Goal: Information Seeking & Learning: Learn about a topic

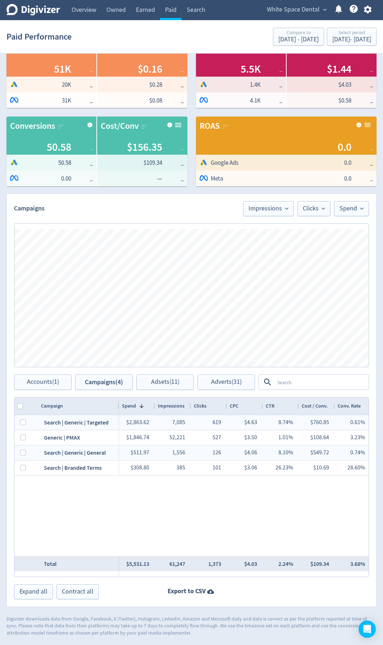
scroll to position [0, 110]
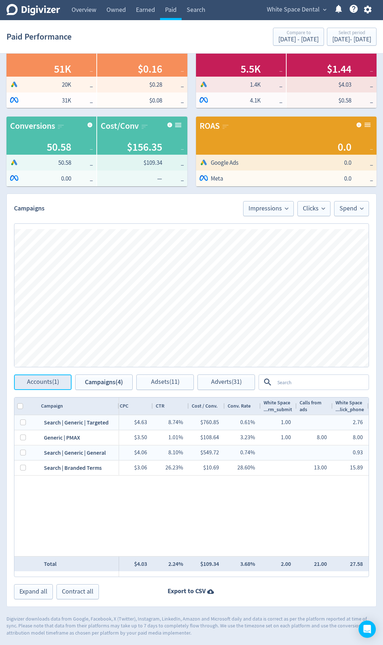
click at [53, 385] on span "Accounts (1)" at bounding box center [43, 382] width 32 height 7
checkbox input "false"
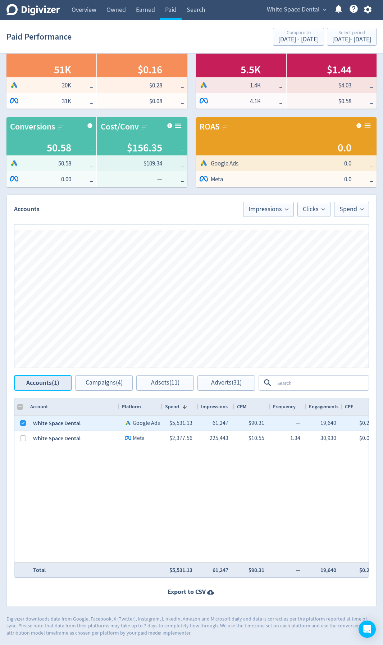
scroll to position [99, 0]
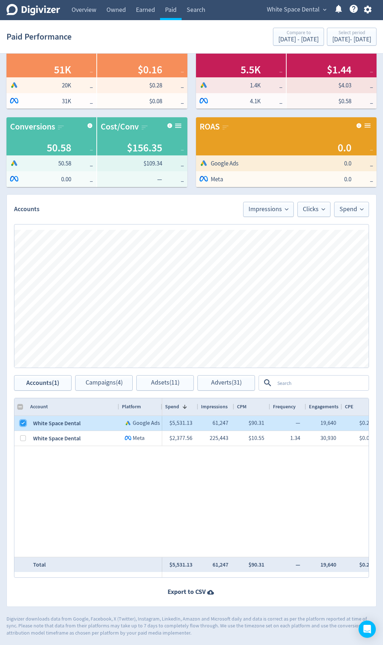
click at [22, 422] on input "Press Space to toggle row selection (checked)" at bounding box center [23, 423] width 6 height 6
checkbox input "false"
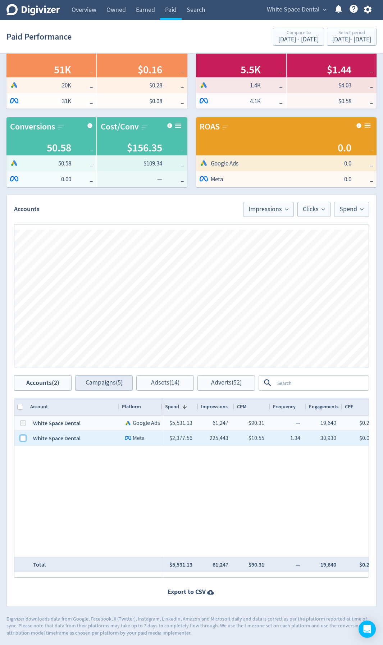
drag, startPoint x: 20, startPoint y: 438, endPoint x: 104, endPoint y: 380, distance: 101.0
click at [21, 438] on input "Press Space to toggle row selection (unchecked)" at bounding box center [23, 438] width 6 height 6
checkbox input "true"
checkbox input "false"
click at [104, 380] on span "Campaigns (1)" at bounding box center [104, 382] width 37 height 7
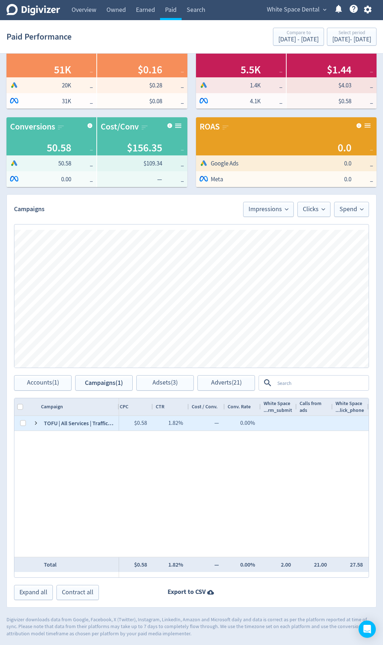
drag, startPoint x: 50, startPoint y: 422, endPoint x: 75, endPoint y: 428, distance: 26.2
click at [50, 422] on div "TOFU | All Services | Traffic | [DATE]" at bounding box center [78, 423] width 81 height 15
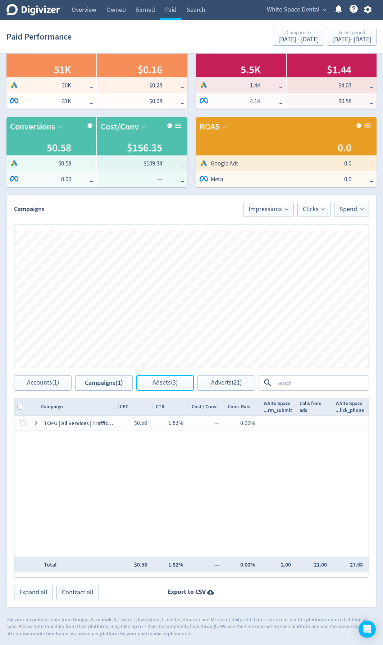
click at [170, 386] on span "Adsets (3)" at bounding box center [164, 382] width 25 height 7
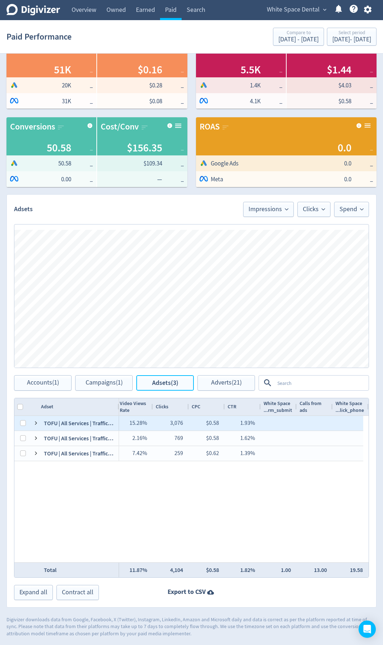
scroll to position [0, 290]
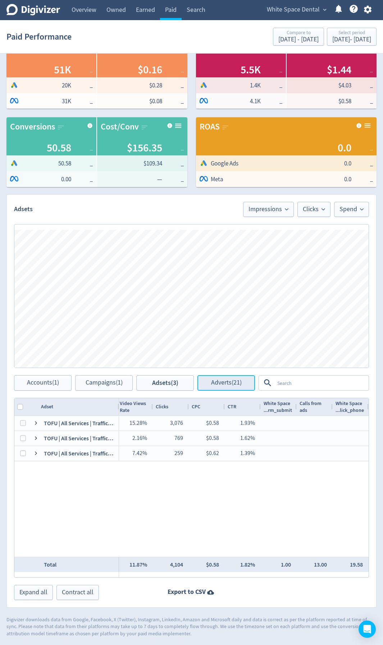
click at [225, 384] on span "Adverts (21)" at bounding box center [226, 382] width 31 height 7
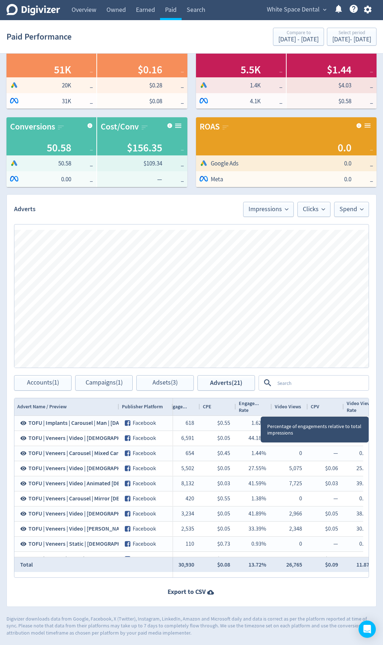
click at [264, 410] on div "Engage... Rate" at bounding box center [254, 407] width 30 height 14
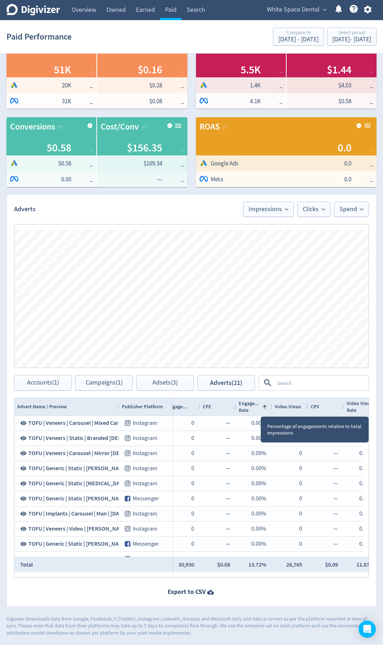
click at [256, 409] on span "Engage... Rate" at bounding box center [249, 407] width 20 height 14
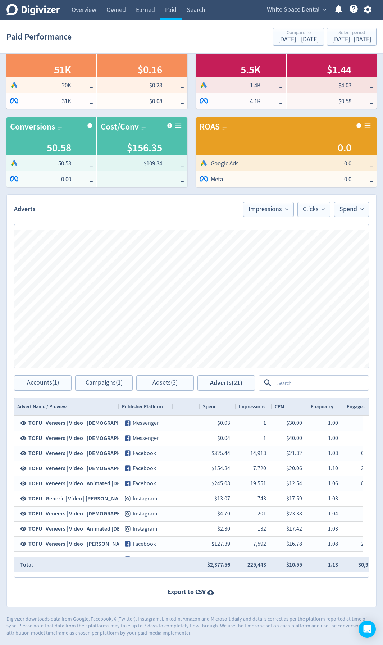
click at [223, 410] on div "Spend" at bounding box center [218, 407] width 30 height 14
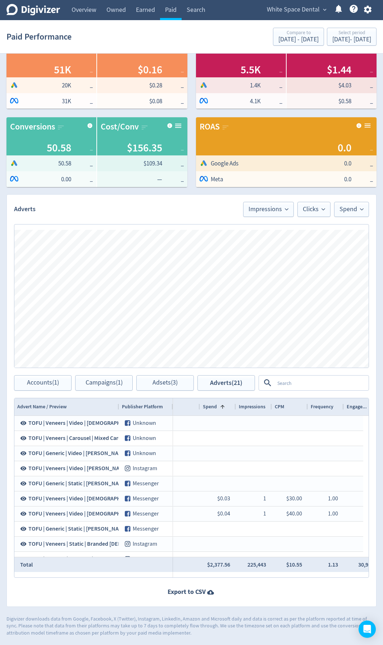
click at [225, 410] on div "Spend 1" at bounding box center [218, 407] width 30 height 14
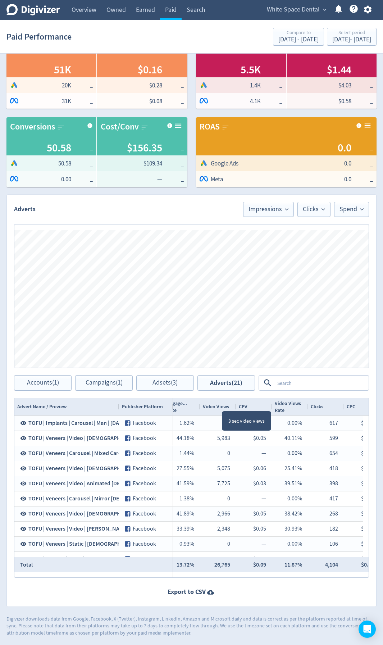
click at [222, 404] on span "Video Views" at bounding box center [216, 406] width 26 height 7
click at [217, 407] on span "Video Views" at bounding box center [216, 406] width 26 height 7
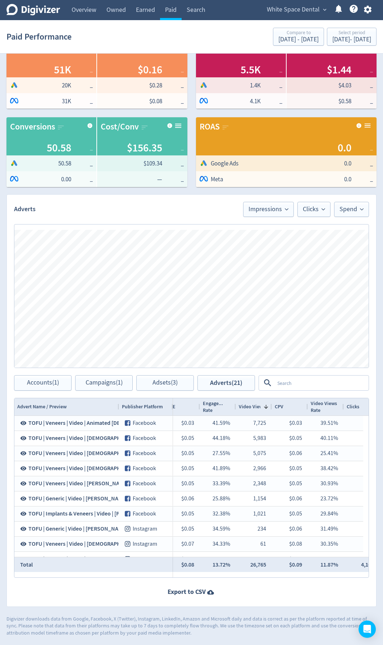
drag, startPoint x: 117, startPoint y: 408, endPoint x: 116, endPoint y: 414, distance: 6.3
click at [120, 409] on div at bounding box center [118, 406] width 3 height 17
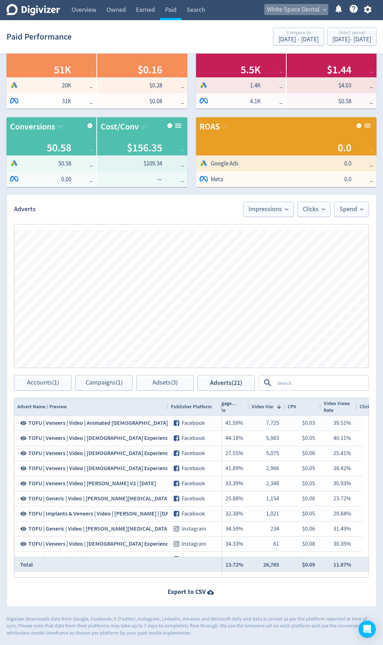
click at [317, 8] on span "White Space Dental" at bounding box center [293, 10] width 53 height 12
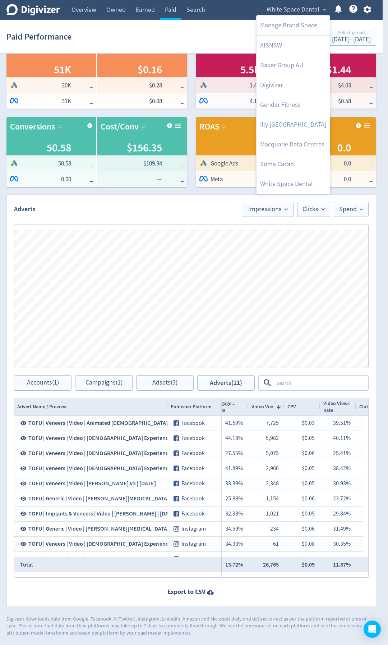
click at [239, 192] on div at bounding box center [194, 322] width 388 height 645
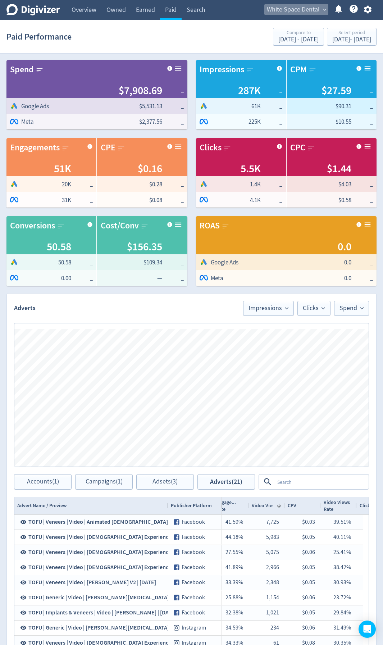
click at [309, 11] on span "White Space Dental" at bounding box center [293, 10] width 53 height 12
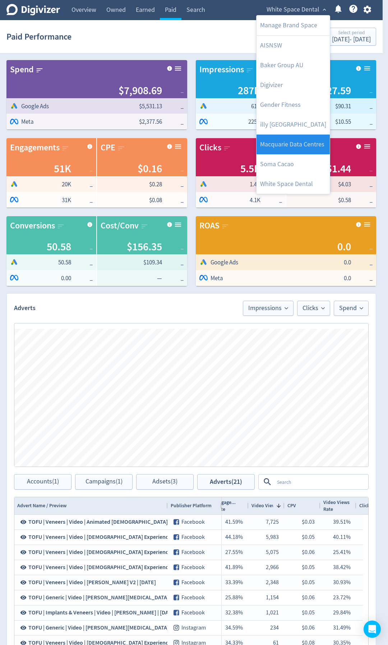
click at [305, 147] on link "Macquarie Data Centres" at bounding box center [293, 144] width 73 height 20
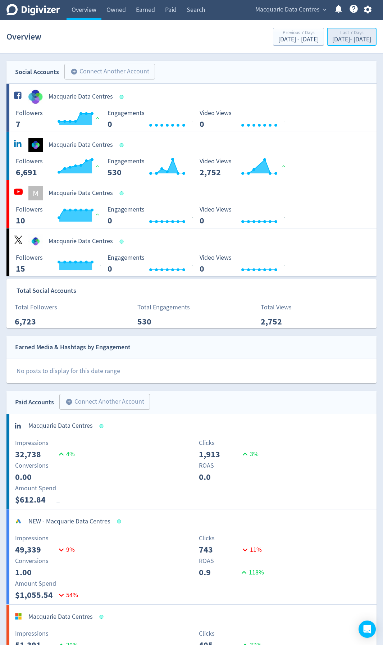
click at [360, 40] on div "[DATE] - [DATE]" at bounding box center [351, 39] width 39 height 6
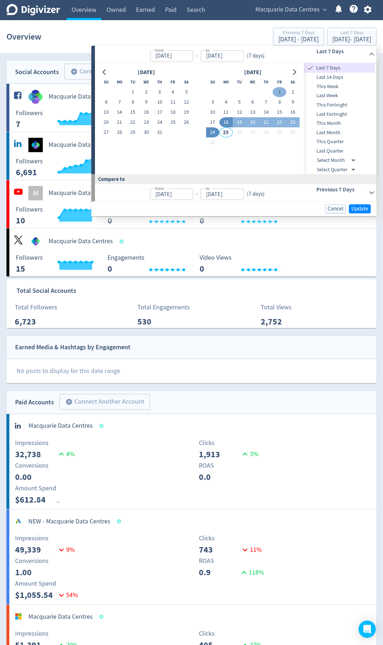
click at [280, 91] on button "1" at bounding box center [279, 92] width 13 height 10
type input "[DATE]"
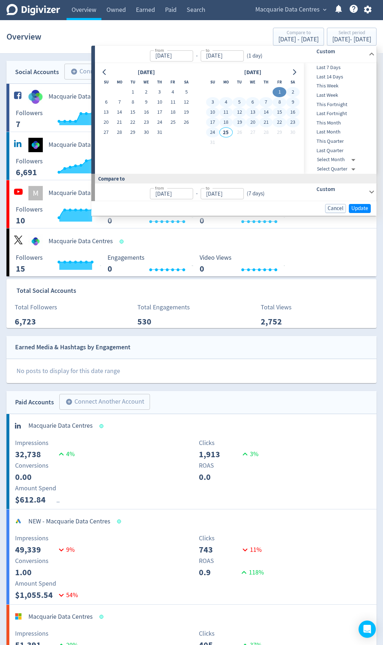
click at [213, 134] on button "24" at bounding box center [212, 132] width 13 height 10
type input "[DATE]"
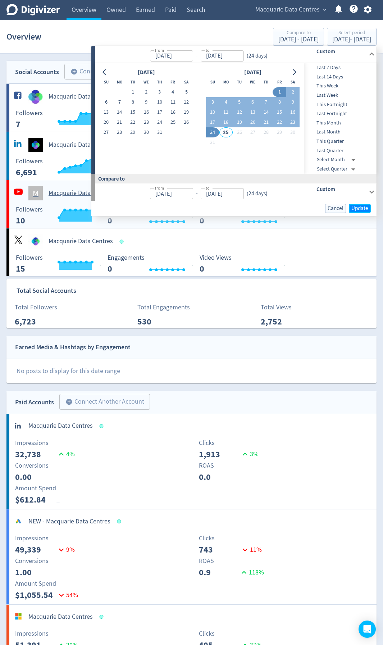
drag, startPoint x: 356, startPoint y: 204, endPoint x: 360, endPoint y: 211, distance: 7.8
click at [356, 204] on button "Update" at bounding box center [360, 208] width 22 height 9
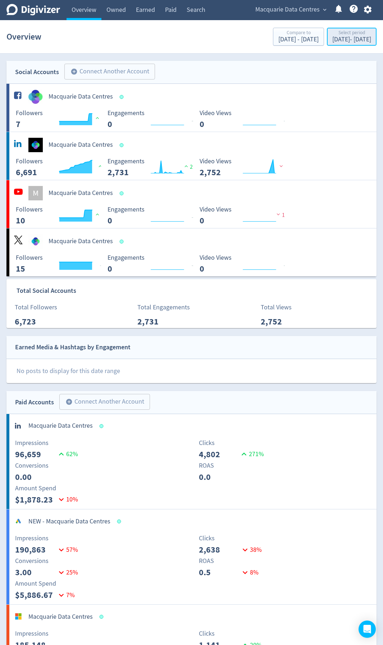
click at [332, 36] on div "[DATE] - [DATE]" at bounding box center [351, 39] width 39 height 6
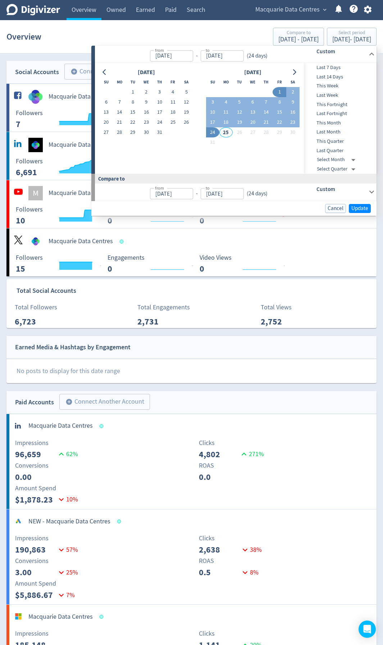
click at [366, 187] on div "Custom" at bounding box center [331, 191] width 71 height 17
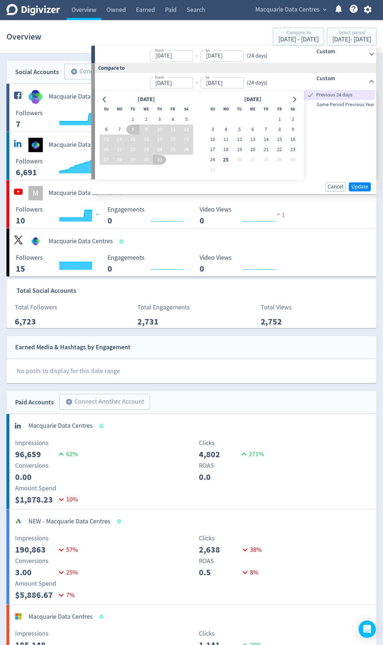
click at [355, 104] on span "Same Period Previous Year" at bounding box center [339, 105] width 71 height 8
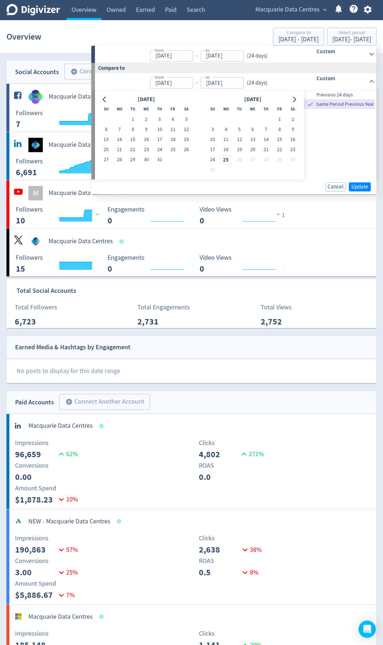
type input "[DATE]"
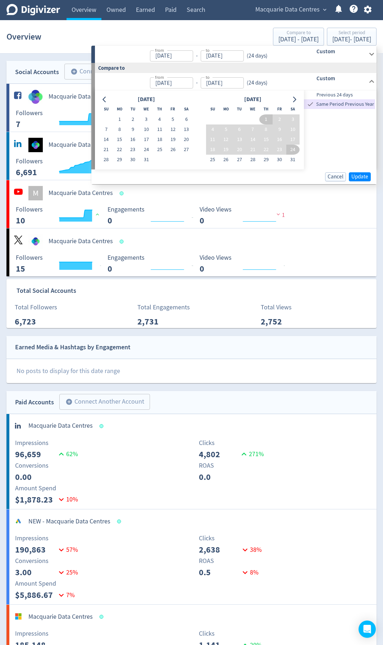
click at [361, 170] on div "Cancel Update" at bounding box center [233, 176] width 285 height 15
drag, startPoint x: 367, startPoint y: 175, endPoint x: 376, endPoint y: 186, distance: 14.3
click at [367, 175] on span "Update" at bounding box center [359, 176] width 17 height 5
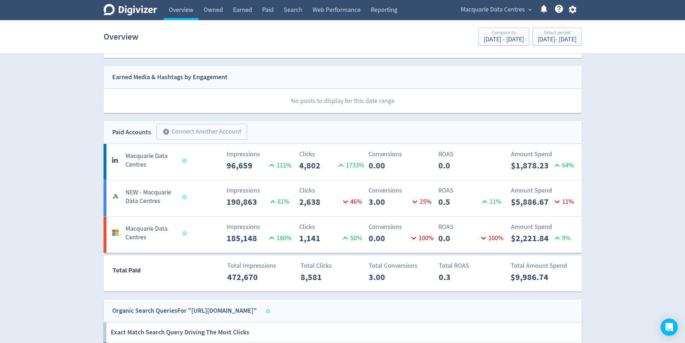
scroll to position [216, 0]
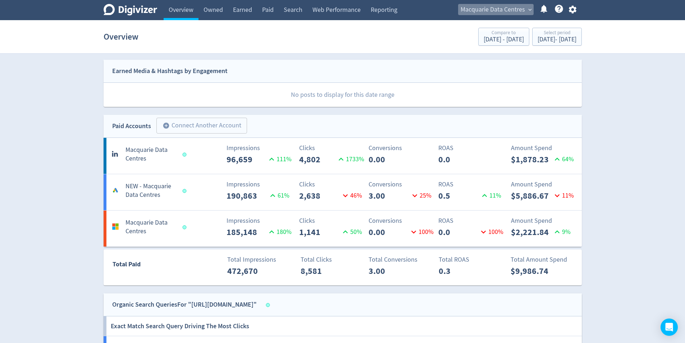
click at [383, 4] on span "Macquarie Data Centres" at bounding box center [493, 10] width 64 height 12
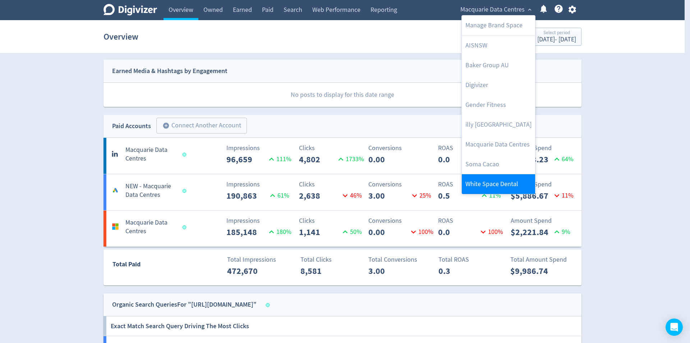
click at [383, 188] on link "White Space Dental" at bounding box center [498, 184] width 73 height 20
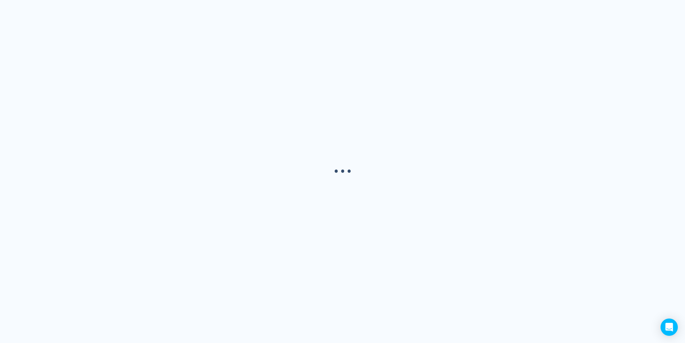
scroll to position [0, 0]
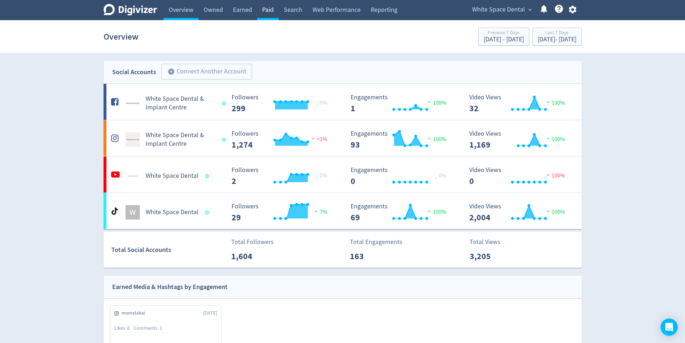
click at [266, 10] on link "Paid" at bounding box center [268, 10] width 22 height 20
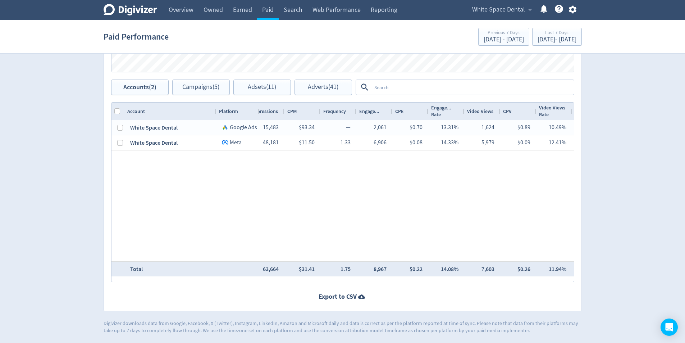
scroll to position [0, 94]
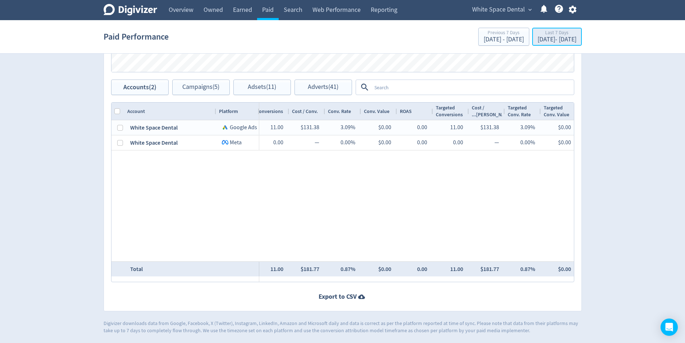
click at [383, 37] on div "[DATE] - [DATE]" at bounding box center [557, 39] width 39 height 6
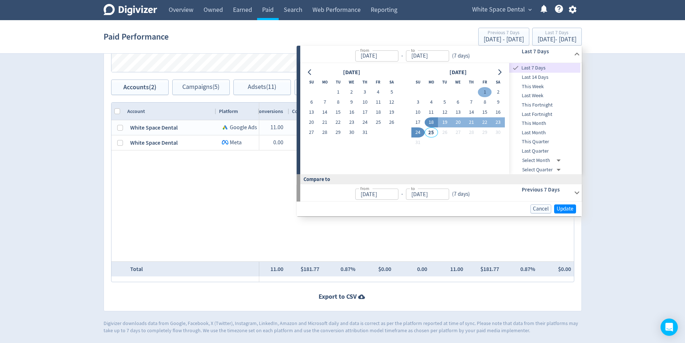
click at [383, 93] on button "1" at bounding box center [484, 92] width 13 height 10
type input "[DATE]"
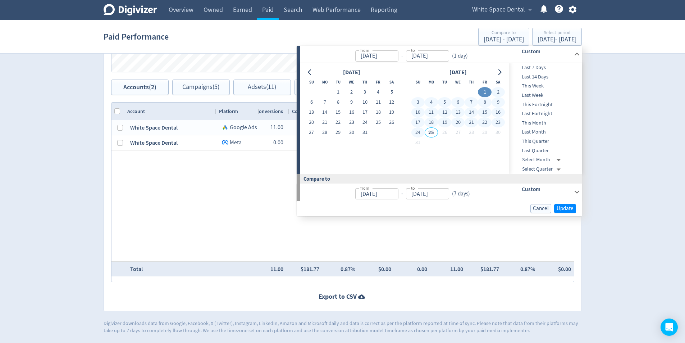
click at [383, 132] on button "24" at bounding box center [417, 132] width 13 height 10
type input "[DATE]"
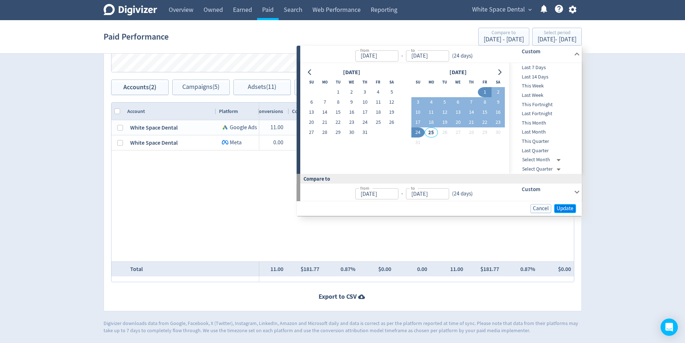
click at [383, 210] on span "Update" at bounding box center [565, 208] width 17 height 5
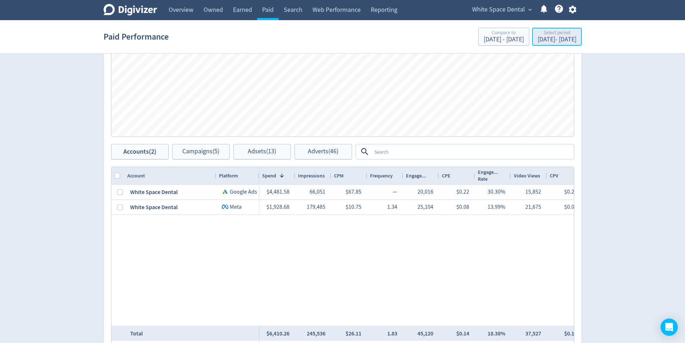
click at [383, 43] on div "[DATE] - [DATE]" at bounding box center [557, 39] width 39 height 6
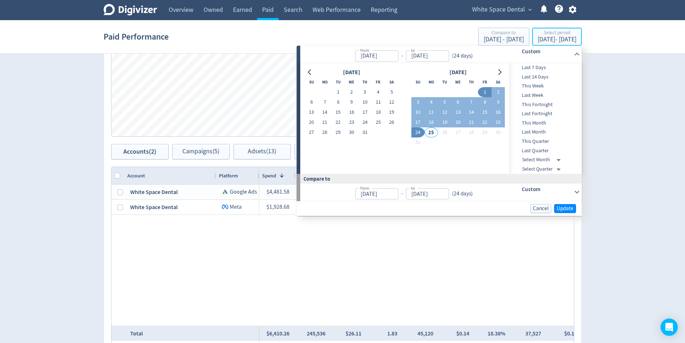
type input "[DATE]"
click at [350, 124] on button "23" at bounding box center [351, 122] width 13 height 10
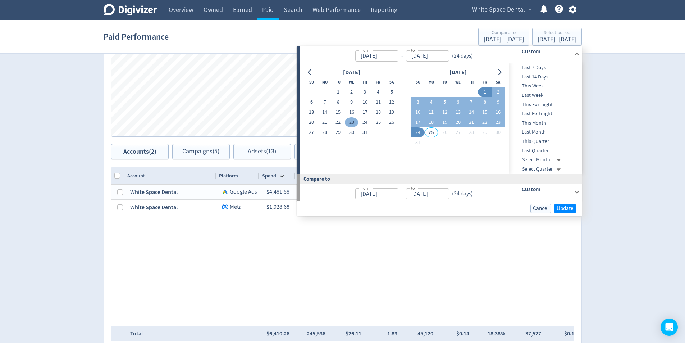
type input "[DATE]"
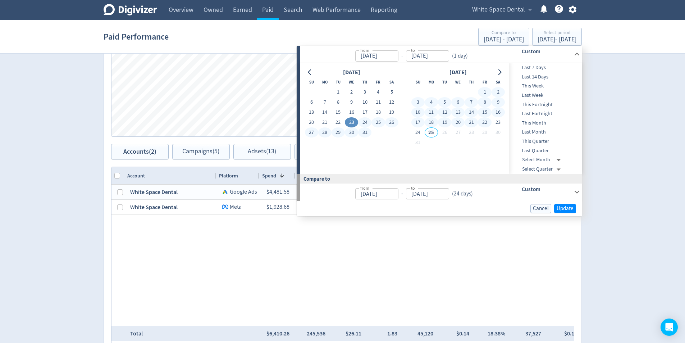
click at [383, 123] on button "22" at bounding box center [484, 122] width 13 height 10
type input "[DATE]"
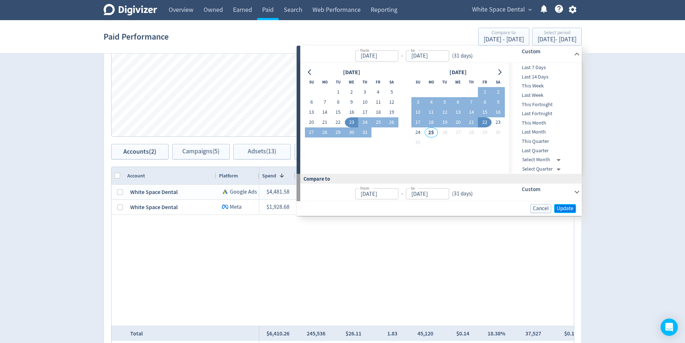
click at [383, 206] on span "Update" at bounding box center [565, 208] width 17 height 5
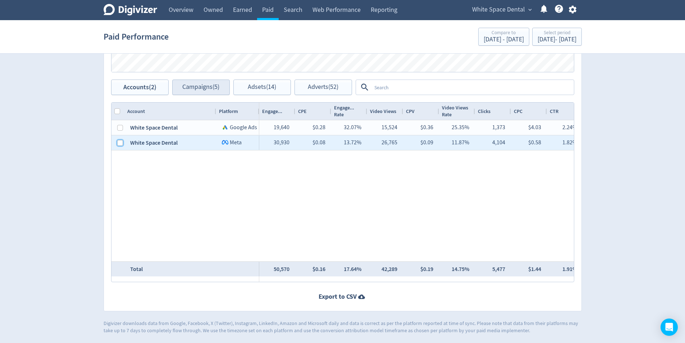
click at [122, 143] on input "Press Space to toggle row selection (unchecked)" at bounding box center [120, 143] width 6 height 6
checkbox input "true"
checkbox input "false"
click at [210, 84] on span "Campaigns (1)" at bounding box center [200, 87] width 37 height 7
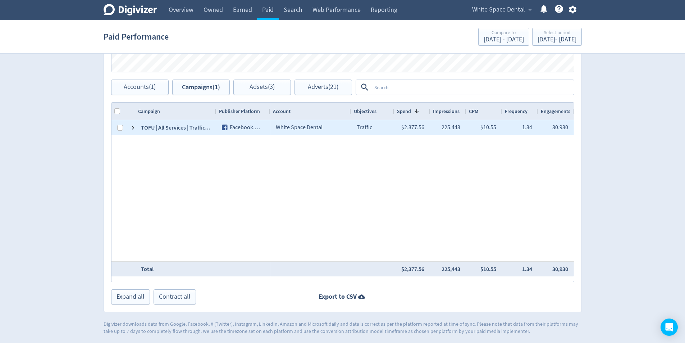
click at [162, 131] on div "TOFU | All Services | Traffic | [DATE]" at bounding box center [175, 127] width 81 height 15
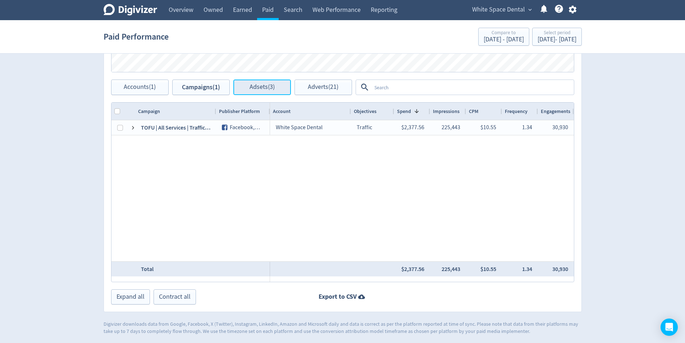
click at [273, 84] on span "Adsets (3)" at bounding box center [262, 87] width 25 height 7
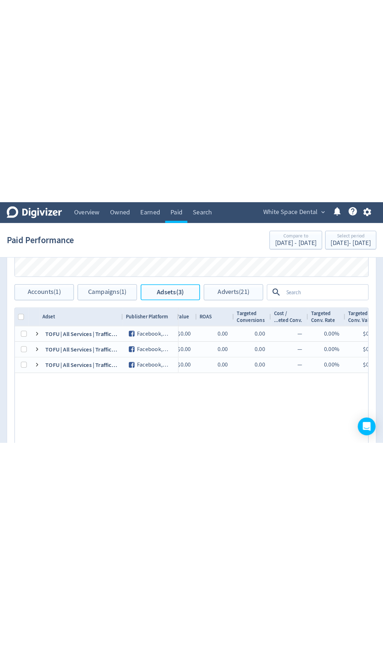
scroll to position [100, 0]
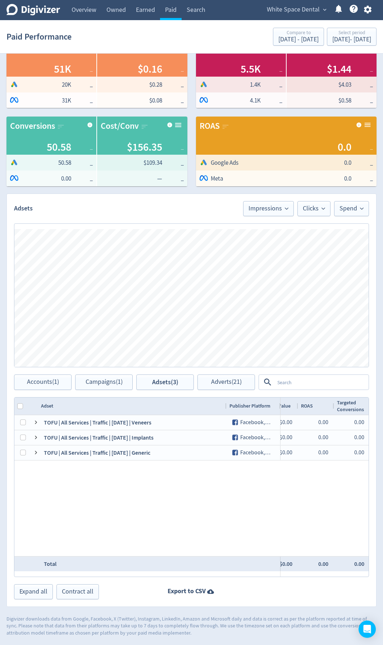
drag, startPoint x: 117, startPoint y: 407, endPoint x: 225, endPoint y: 403, distance: 107.6
click at [225, 403] on div at bounding box center [226, 405] width 3 height 17
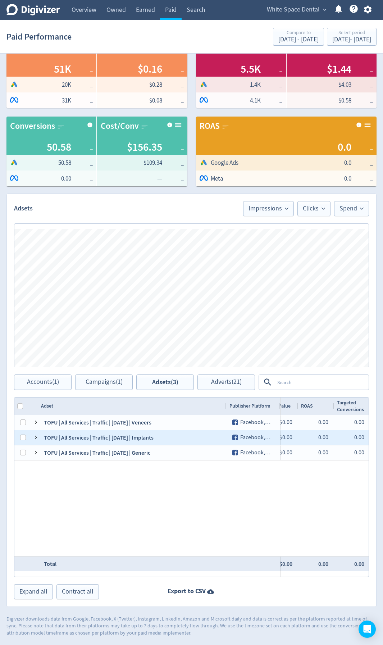
click at [58, 437] on div "TOFU | All Services | Traffic | [DATE] | Implants" at bounding box center [132, 437] width 188 height 15
click at [28, 436] on div "120229950172770209" at bounding box center [33, 437] width 12 height 15
click at [27, 437] on div "120229950172770209" at bounding box center [33, 437] width 12 height 15
click at [19, 438] on div at bounding box center [20, 437] width 13 height 15
click at [25, 438] on input "Press Space to toggle row selection (unchecked)" at bounding box center [23, 437] width 6 height 6
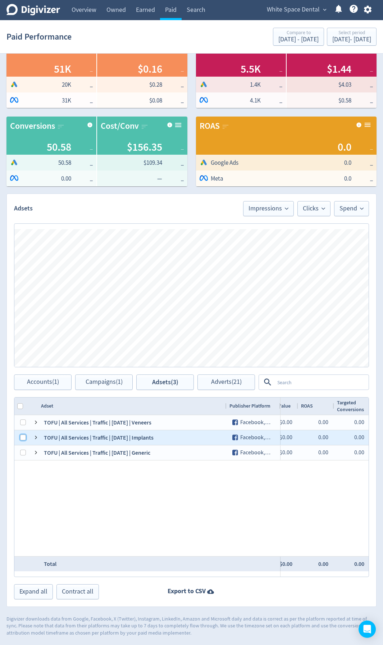
checkbox input "true"
checkbox input "false"
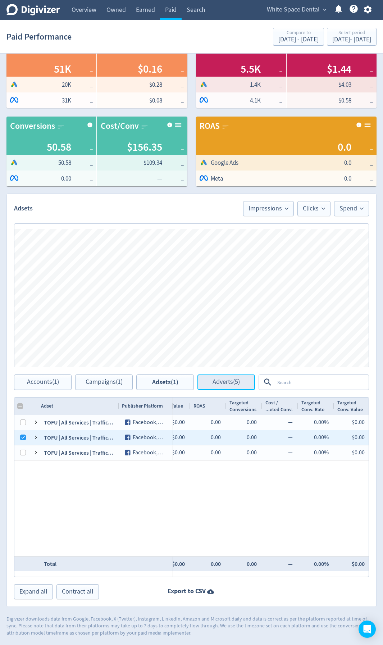
click at [206, 379] on button "Adverts (5)" at bounding box center [226, 381] width 58 height 15
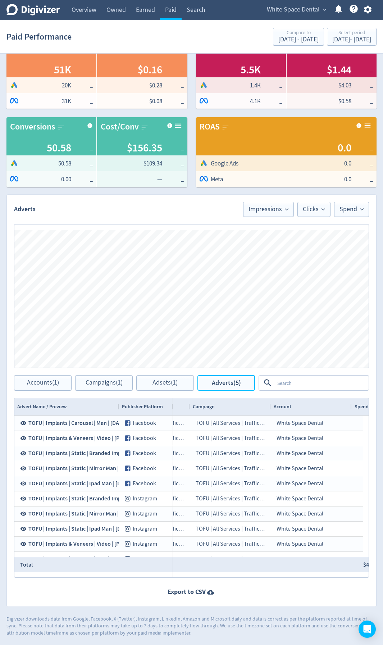
scroll to position [0, 136]
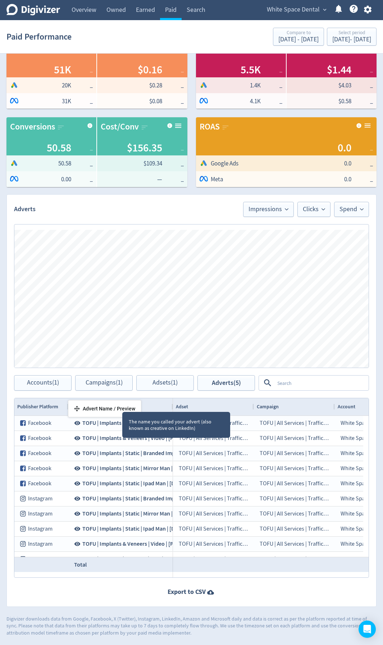
drag, startPoint x: 122, startPoint y: 405, endPoint x: 77, endPoint y: 406, distance: 45.7
drag, startPoint x: 127, startPoint y: 412, endPoint x: 121, endPoint y: 407, distance: 7.9
click at [111, 411] on div "Drag here to set row groups Drag here to set column labels Advert Name / Previe…" at bounding box center [191, 488] width 355 height 180
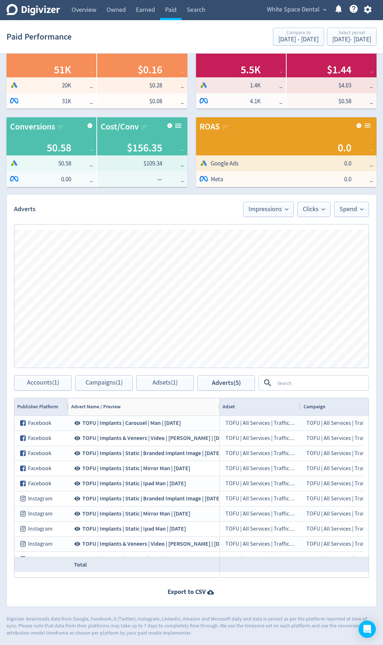
drag, startPoint x: 172, startPoint y: 407, endPoint x: 218, endPoint y: 412, distance: 47.1
click at [218, 412] on div at bounding box center [219, 406] width 3 height 17
